Goal: Transaction & Acquisition: Purchase product/service

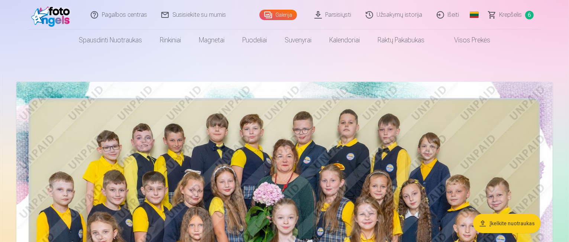
click at [517, 17] on span "Krepšelis" at bounding box center [510, 14] width 23 height 9
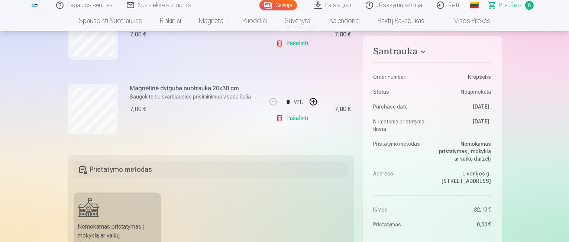
scroll to position [404, 0]
click at [292, 116] on link "Pašalinti" at bounding box center [293, 118] width 35 height 15
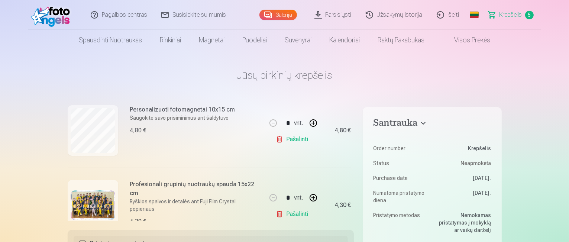
scroll to position [188, 0]
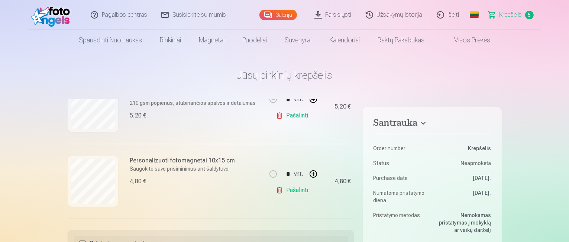
click at [295, 189] on link "Pašalinti" at bounding box center [293, 190] width 35 height 15
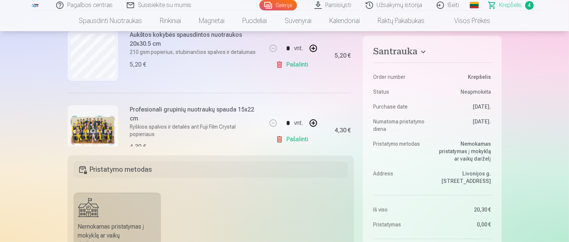
scroll to position [114, 0]
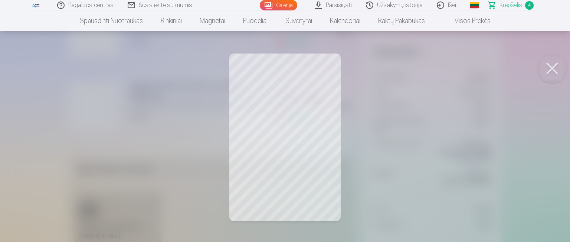
click at [556, 70] on button at bounding box center [553, 68] width 30 height 30
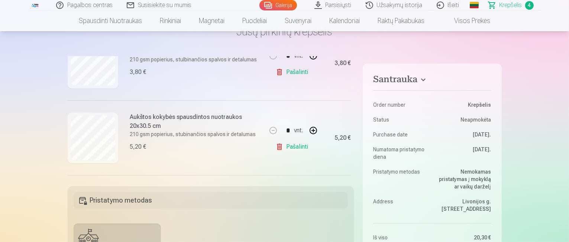
scroll to position [0, 0]
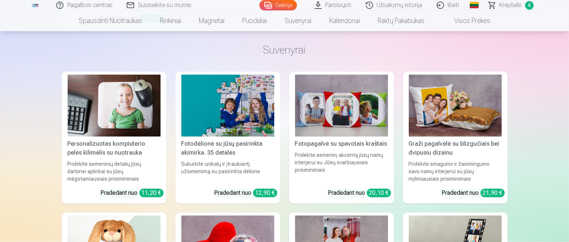
scroll to position [4234, 0]
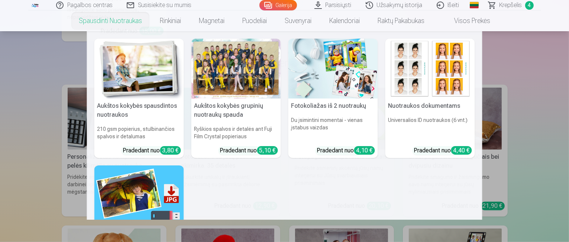
click at [7, 104] on nav "Aukštos kokybės spausdintos nuotraukos 210 gsm popierius, stulbinančios spalvos…" at bounding box center [284, 125] width 569 height 188
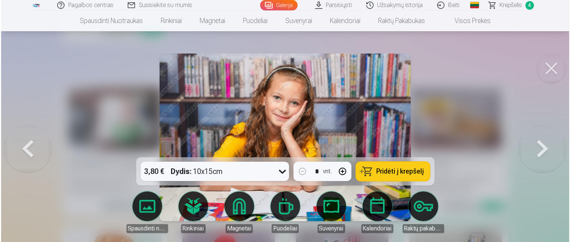
scroll to position [4246, 0]
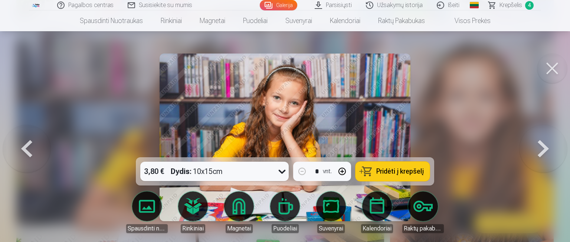
click at [282, 174] on icon at bounding box center [282, 171] width 12 height 12
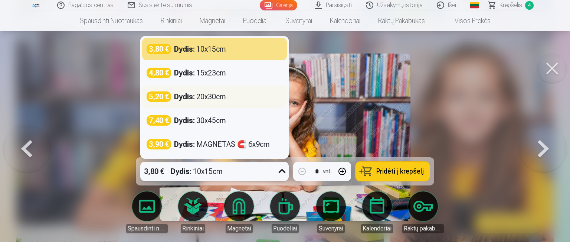
click at [210, 98] on div "Dydis : 20x30cm" at bounding box center [200, 96] width 52 height 10
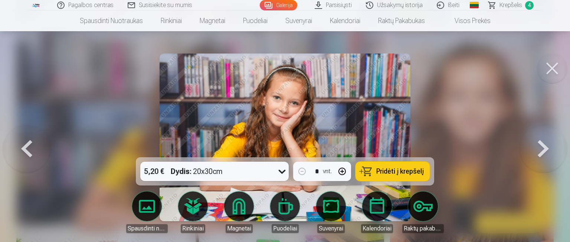
click at [212, 86] on img at bounding box center [285, 136] width 251 height 167
click at [78, 117] on div at bounding box center [285, 121] width 570 height 242
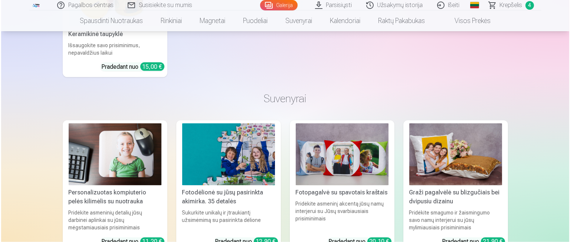
scroll to position [4271, 0]
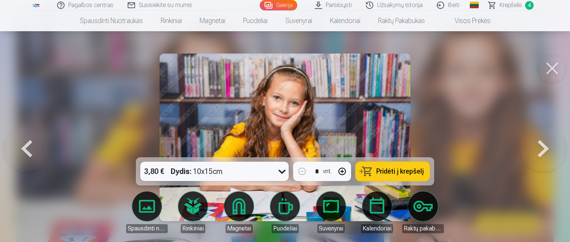
click at [281, 172] on icon at bounding box center [282, 172] width 7 height 4
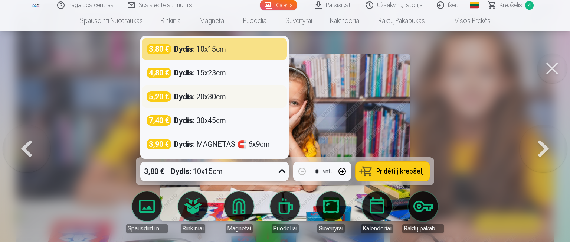
click at [217, 100] on div "Dydis : 20x30cm" at bounding box center [200, 96] width 52 height 10
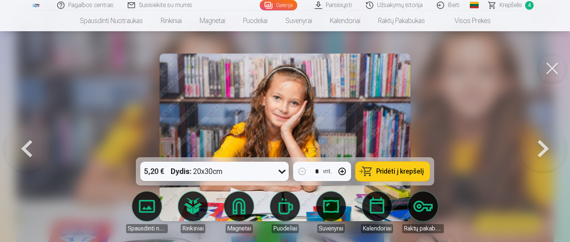
click at [393, 168] on span "Pridėti į krepšelį" at bounding box center [401, 171] width 48 height 7
click at [513, 5] on span "Krepšelis" at bounding box center [511, 5] width 23 height 9
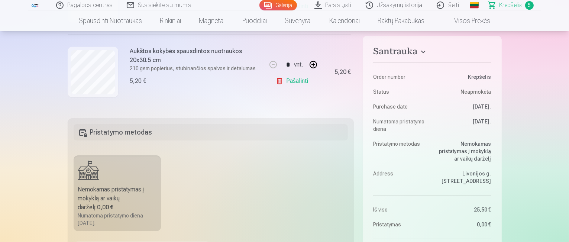
scroll to position [337, 0]
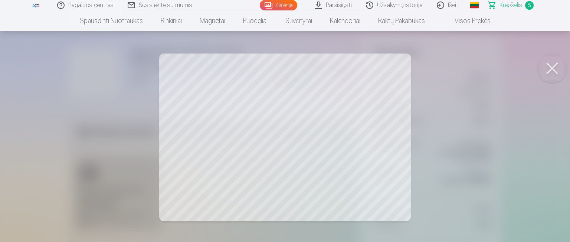
click at [552, 71] on button at bounding box center [553, 68] width 30 height 30
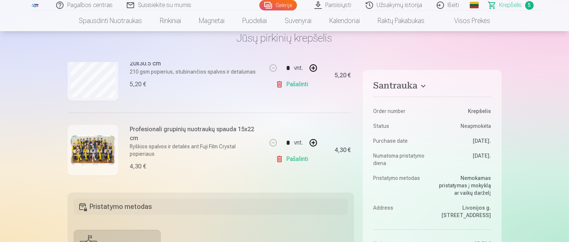
scroll to position [151, 0]
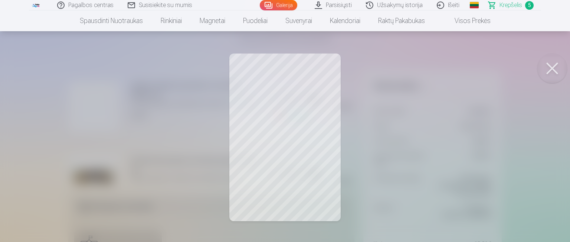
click at [554, 65] on button at bounding box center [553, 68] width 30 height 30
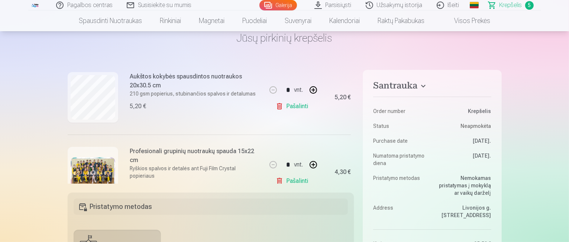
scroll to position [114, 0]
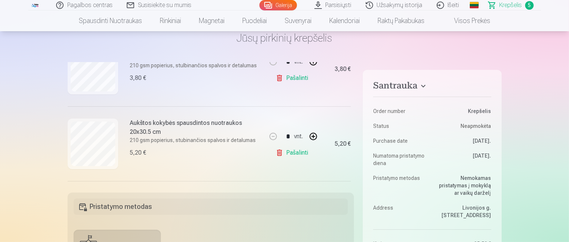
click at [291, 154] on link "Pašalinti" at bounding box center [293, 152] width 35 height 15
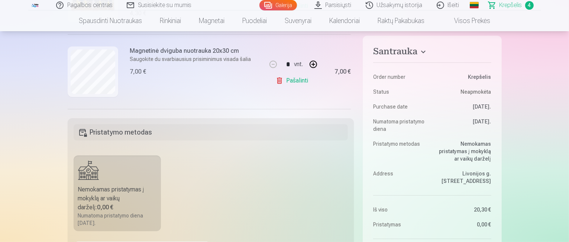
scroll to position [188, 0]
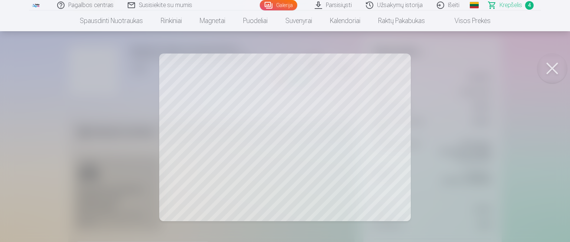
click at [559, 66] on button at bounding box center [553, 68] width 30 height 30
click at [274, 134] on div at bounding box center [285, 121] width 570 height 242
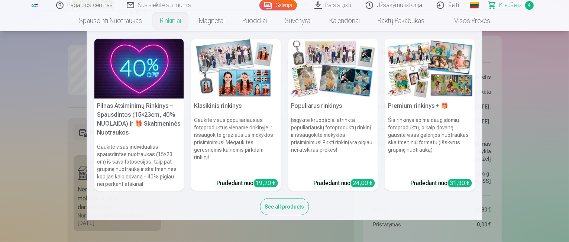
click at [176, 49] on img at bounding box center [139, 69] width 90 height 60
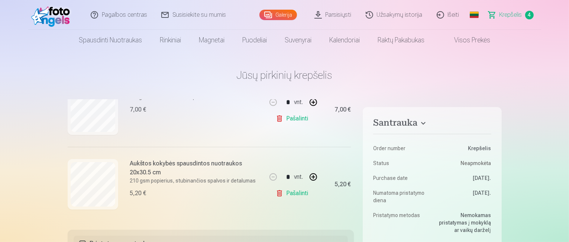
scroll to position [262, 0]
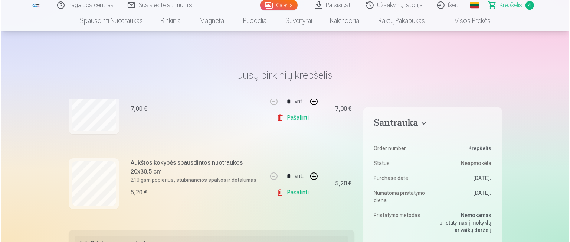
scroll to position [2578, 0]
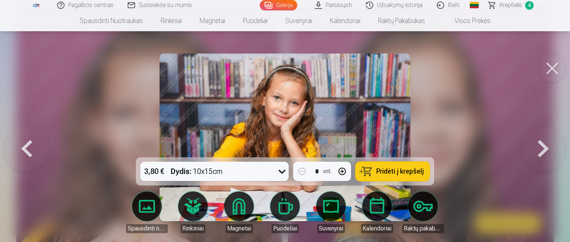
click at [546, 71] on button at bounding box center [553, 68] width 30 height 30
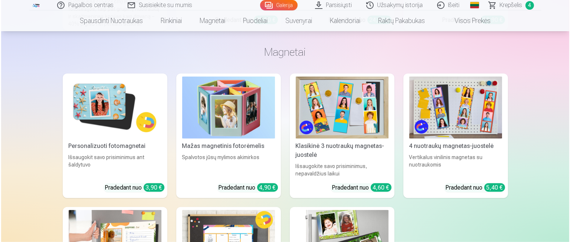
scroll to position [3499, 0]
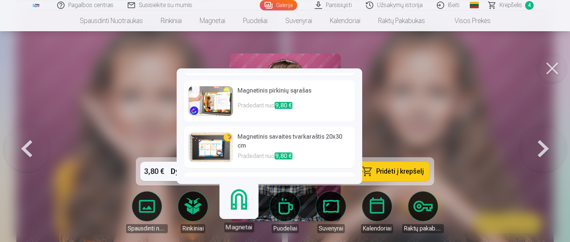
scroll to position [217, 0]
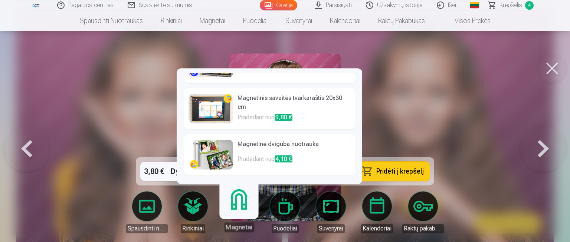
click at [271, 145] on h6 "Magnetinė dviguba nuotrauka" at bounding box center [294, 147] width 113 height 15
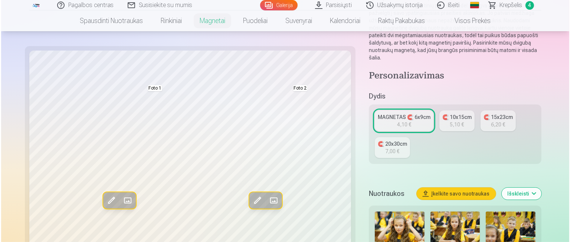
scroll to position [111, 0]
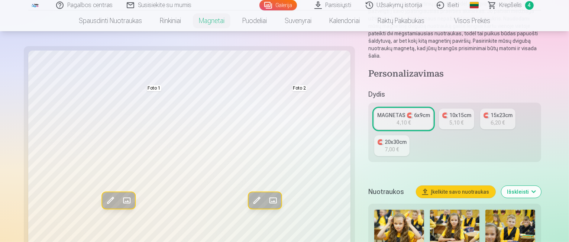
click at [267, 200] on span at bounding box center [273, 201] width 12 height 12
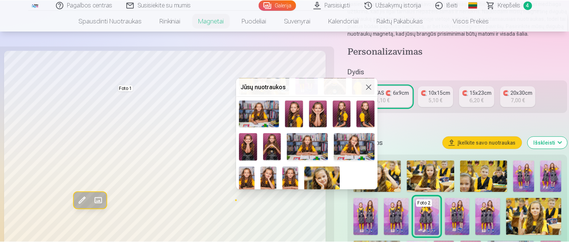
scroll to position [153, 0]
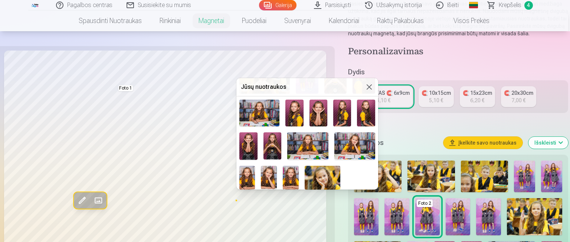
click at [365, 109] on img at bounding box center [366, 113] width 18 height 27
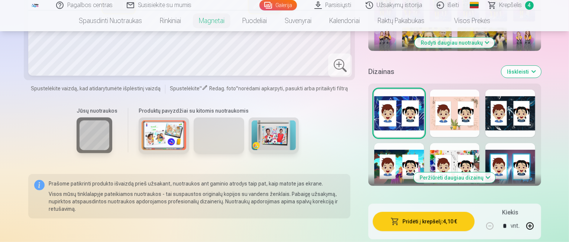
scroll to position [371, 0]
click at [477, 172] on button "Peržiūrėti daugiau dizainų" at bounding box center [454, 177] width 82 height 10
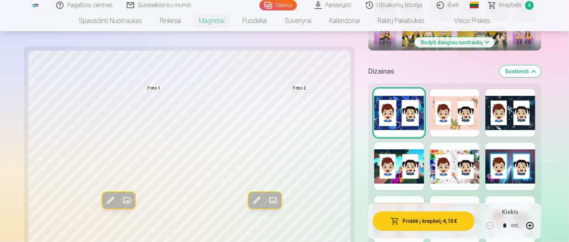
click at [391, 196] on div at bounding box center [399, 220] width 50 height 48
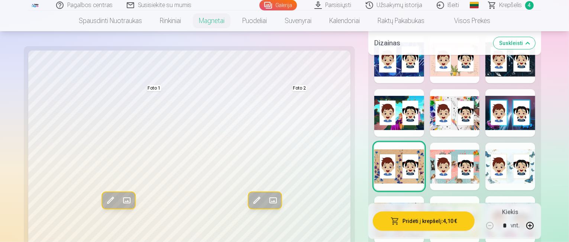
scroll to position [446, 0]
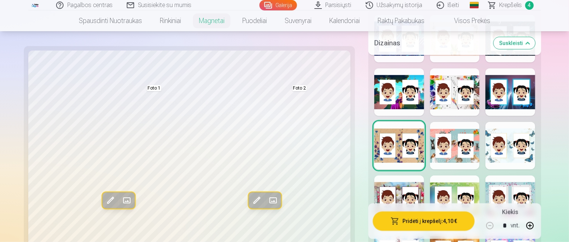
click at [527, 122] on div at bounding box center [510, 146] width 50 height 48
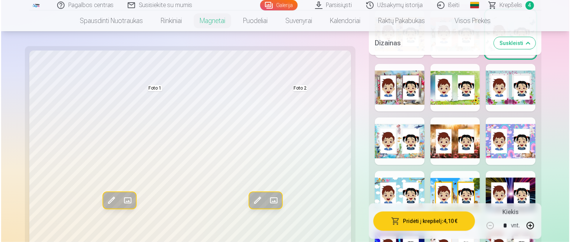
scroll to position [371, 0]
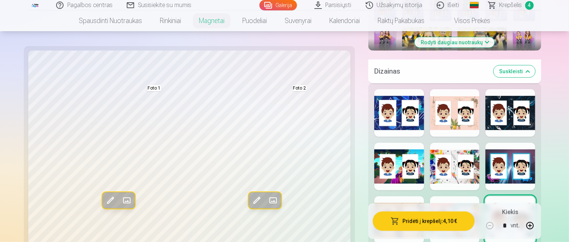
click at [422, 224] on button "Pridėti į krepšelį : 4,10 €" at bounding box center [424, 220] width 102 height 19
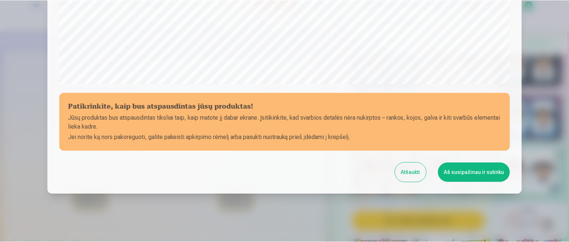
scroll to position [293, 0]
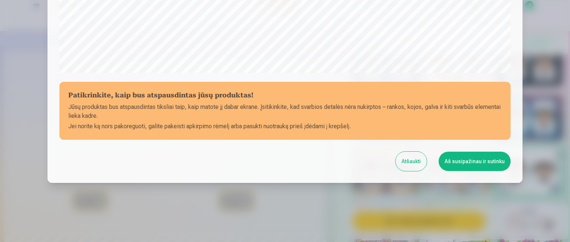
click at [473, 163] on button "Aš susipažinau ir sutinku" at bounding box center [475, 161] width 72 height 19
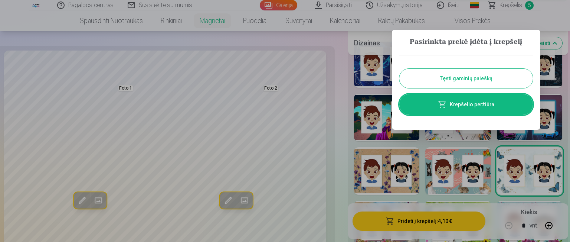
click at [470, 81] on button "Tęsti gaminių paiešką" at bounding box center [467, 78] width 134 height 19
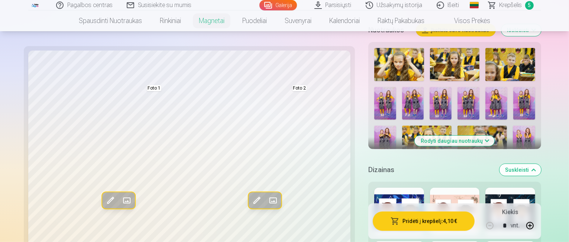
scroll to position [260, 0]
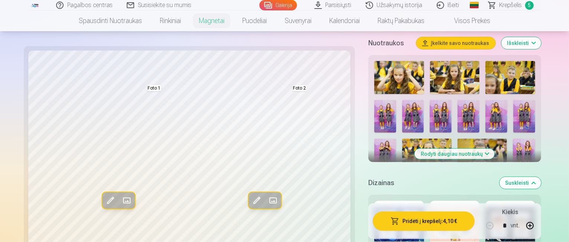
click at [515, 7] on span "Krepšelis" at bounding box center [510, 5] width 23 height 9
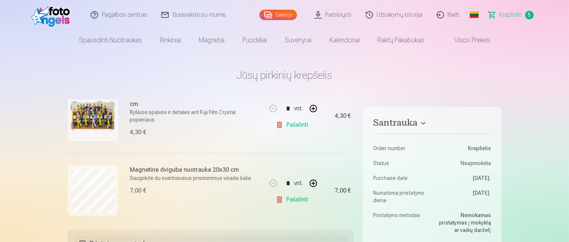
scroll to position [260, 0]
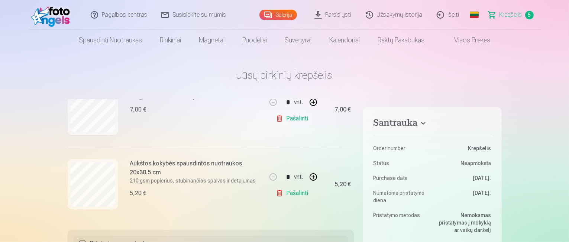
click at [294, 117] on link "Pašalinti" at bounding box center [293, 118] width 35 height 15
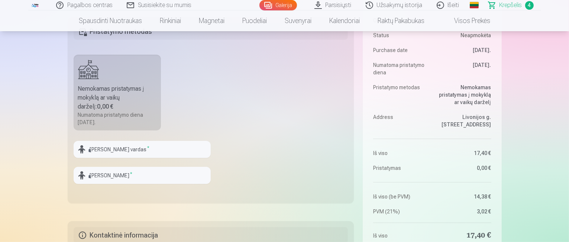
scroll to position [223, 0]
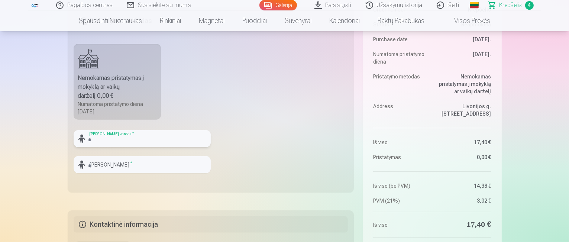
click at [124, 140] on input "text" at bounding box center [142, 138] width 137 height 17
type input "*"
type input "****"
click at [122, 162] on input "text" at bounding box center [142, 164] width 137 height 17
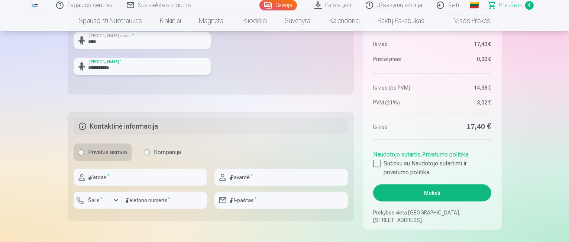
scroll to position [371, 0]
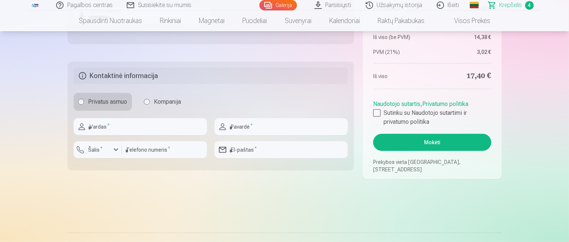
type input "**********"
click at [100, 130] on input "text" at bounding box center [140, 126] width 133 height 17
type input "****"
click at [261, 124] on input "text" at bounding box center [280, 126] width 133 height 17
type input "**********"
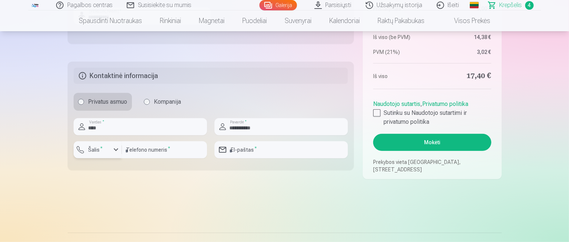
click at [117, 150] on div "button" at bounding box center [115, 149] width 9 height 9
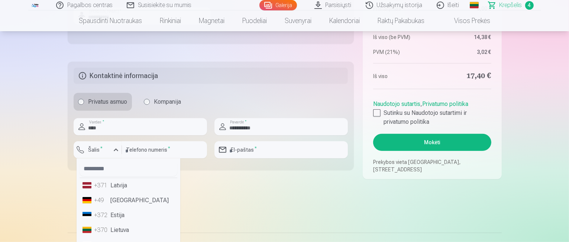
click at [121, 228] on li "+370 Lietuva" at bounding box center [128, 229] width 98 height 15
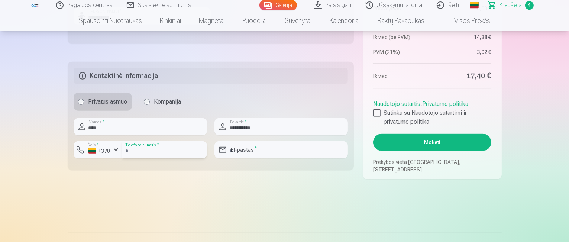
click at [153, 150] on input "number" at bounding box center [164, 149] width 85 height 17
type input "********"
click at [243, 154] on input "email" at bounding box center [280, 149] width 133 height 17
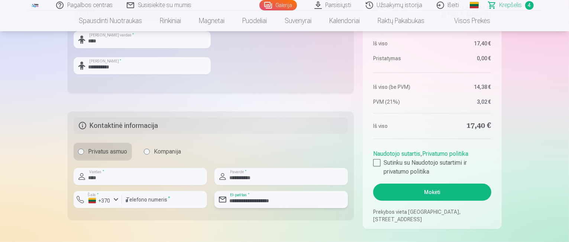
scroll to position [334, 0]
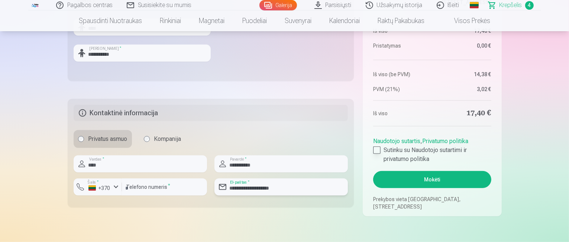
type input "**********"
click at [378, 152] on div at bounding box center [376, 149] width 7 height 7
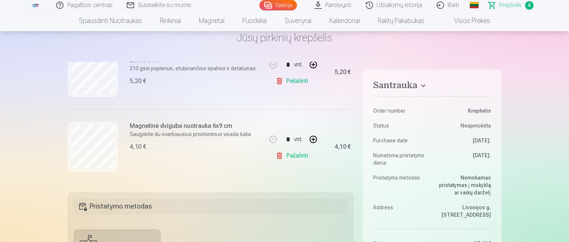
scroll to position [37, 0]
click at [153, 126] on h6 "Magnetinė dviguba nuotrauka 6x9 cm" at bounding box center [190, 126] width 121 height 9
click at [187, 126] on h6 "Magnetinė dviguba nuotrauka 6x9 cm" at bounding box center [190, 126] width 121 height 9
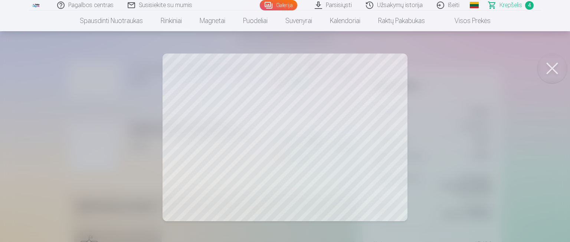
click at [552, 68] on button at bounding box center [553, 68] width 30 height 30
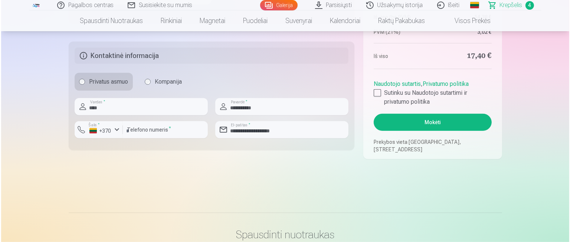
scroll to position [409, 0]
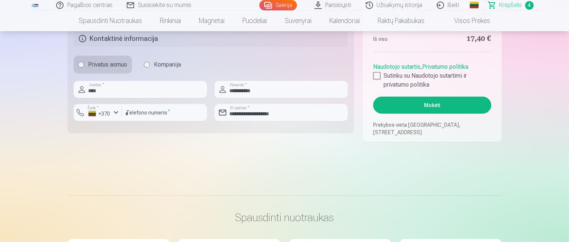
click at [452, 107] on button "Mokėti" at bounding box center [432, 105] width 118 height 17
